Goal: Transaction & Acquisition: Book appointment/travel/reservation

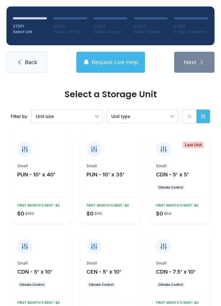
click at [99, 117] on button "Unit size" at bounding box center [67, 116] width 71 height 13
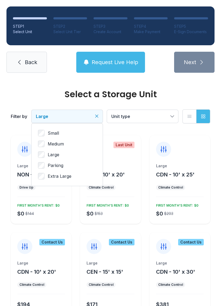
click at [176, 117] on button "Unit type" at bounding box center [142, 116] width 71 height 13
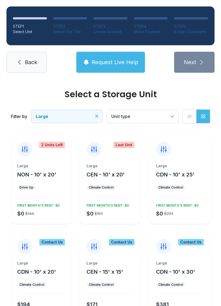
click at [106, 178] on button "CEN - 10' x 20'" at bounding box center [106, 175] width 38 height 8
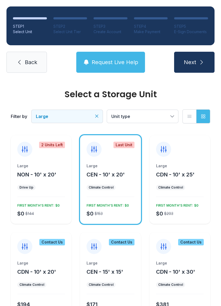
click at [196, 63] on span "Next" at bounding box center [190, 63] width 12 height 8
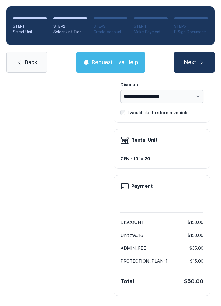
scroll to position [110, 0]
click at [193, 53] on button "Next" at bounding box center [194, 62] width 40 height 21
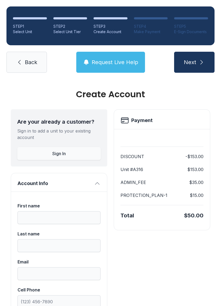
click at [60, 147] on button "Sign In" at bounding box center [59, 153] width 84 height 13
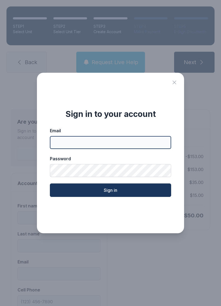
click at [62, 146] on input "Email" at bounding box center [110, 142] width 121 height 13
click at [64, 143] on input "Email" at bounding box center [110, 142] width 121 height 13
type input "**********"
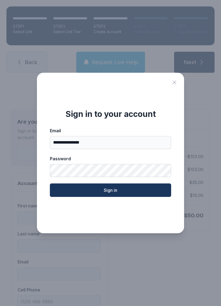
click at [175, 85] on icon "Close sign in modal" at bounding box center [174, 82] width 6 height 6
